Goal: Information Seeking & Learning: Check status

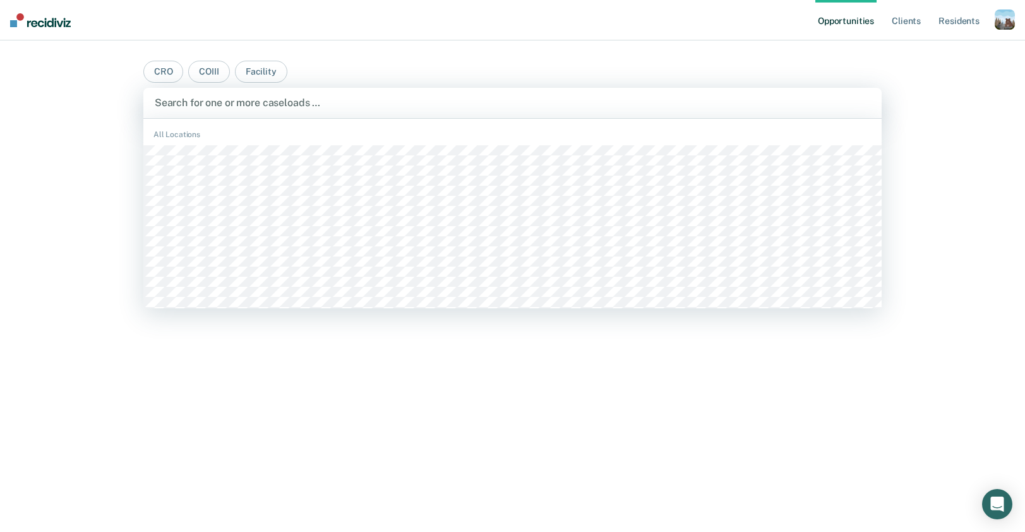
click at [206, 107] on div at bounding box center [512, 102] width 715 height 15
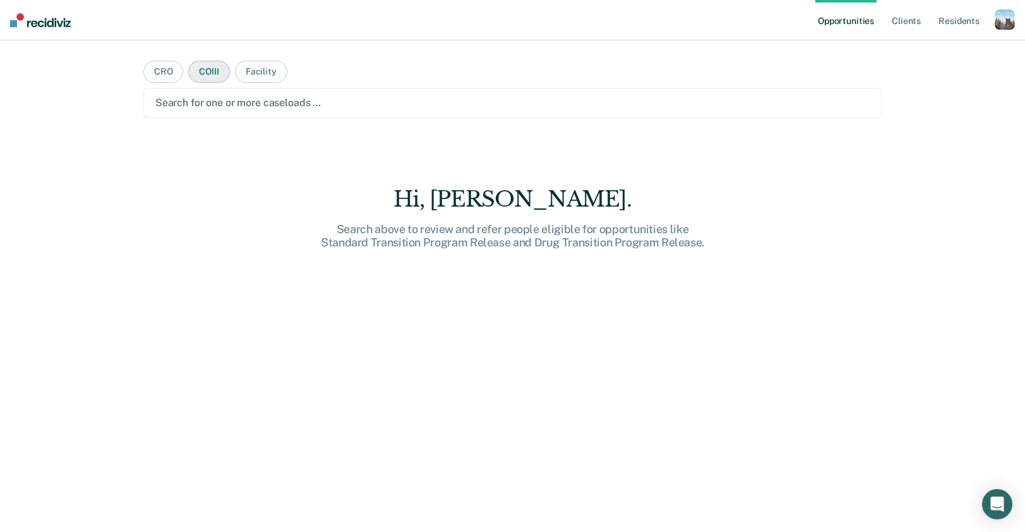
click at [213, 76] on button "COIII" at bounding box center [208, 72] width 41 height 22
click at [222, 102] on div at bounding box center [512, 102] width 714 height 15
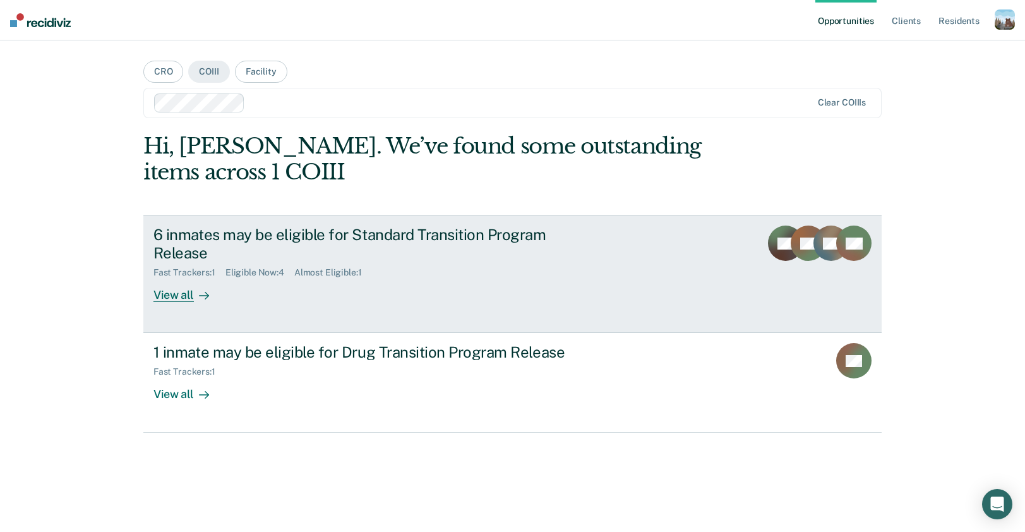
click at [302, 256] on div "6 inmates may be eligible for Standard Transition Program Release" at bounding box center [374, 243] width 443 height 37
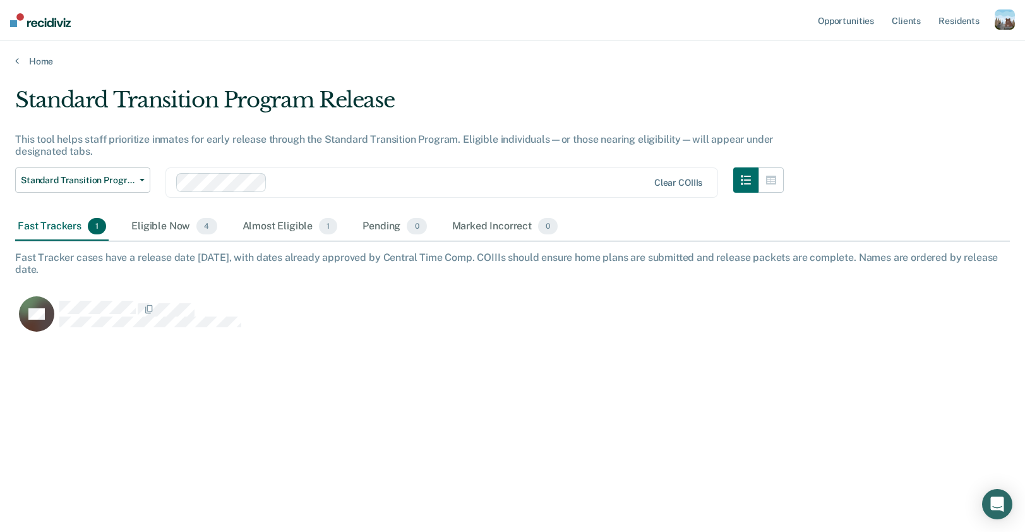
scroll to position [350, 994]
click at [51, 59] on link "Home" at bounding box center [512, 61] width 994 height 11
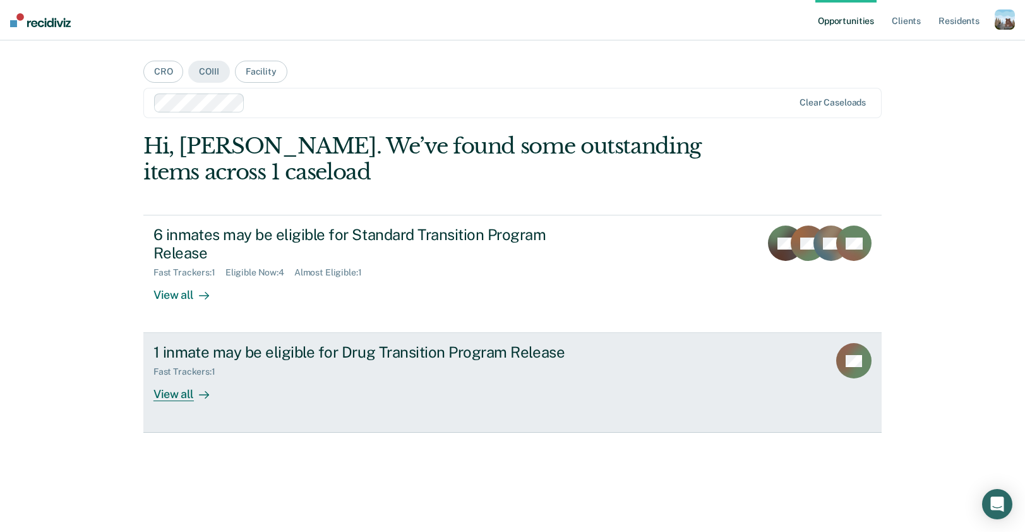
click at [258, 347] on div "1 inmate may be eligible for Drug Transition Program Release" at bounding box center [374, 352] width 443 height 18
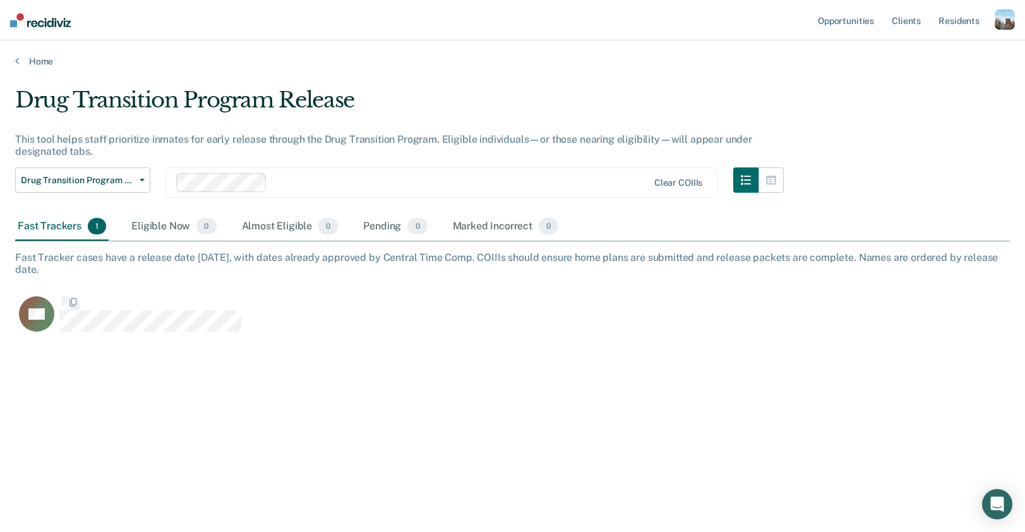
scroll to position [350, 994]
click at [48, 57] on link "Home" at bounding box center [512, 61] width 994 height 11
